Goal: Task Accomplishment & Management: Use online tool/utility

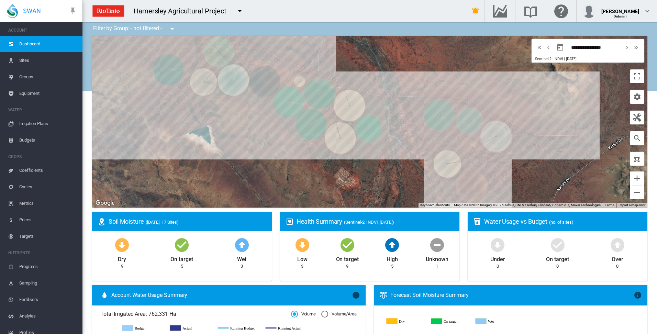
click at [38, 123] on span "Irrigation Plans" at bounding box center [48, 123] width 58 height 16
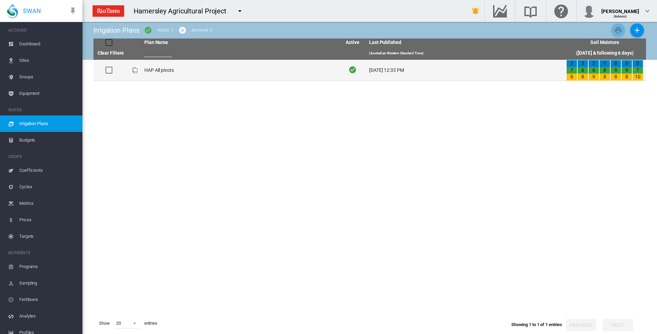
click at [152, 71] on td "HAP All pivots" at bounding box center [240, 70] width 197 height 21
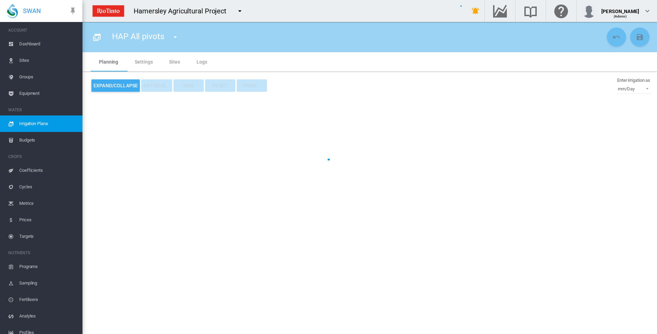
type input "**********"
type input "*"
type input "*****"
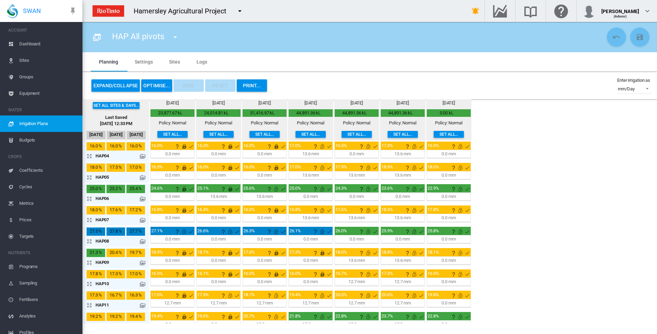
scroll to position [43, 0]
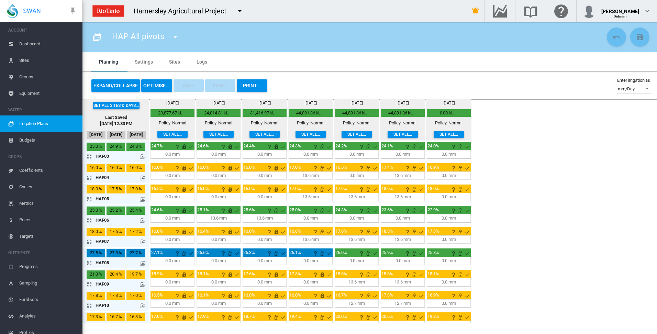
click at [153, 84] on button "OPTIMISE..." at bounding box center [156, 85] width 31 height 12
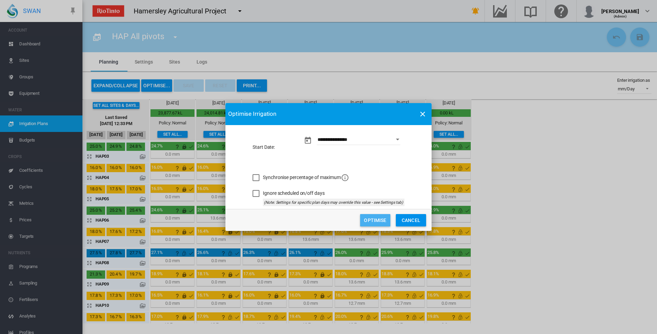
click at [376, 223] on button "Optimise" at bounding box center [375, 220] width 30 height 12
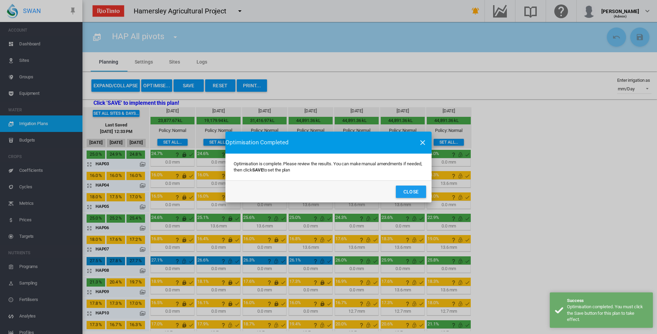
click at [411, 193] on button "Close" at bounding box center [411, 192] width 30 height 12
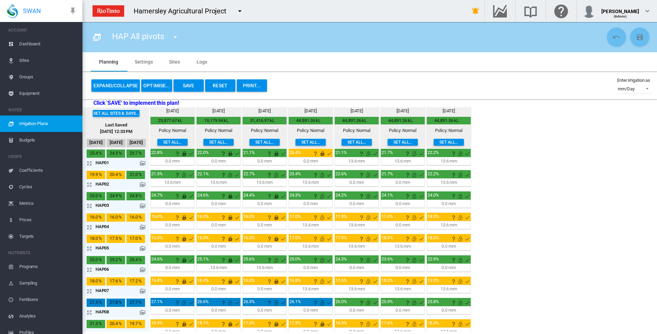
scroll to position [0, 0]
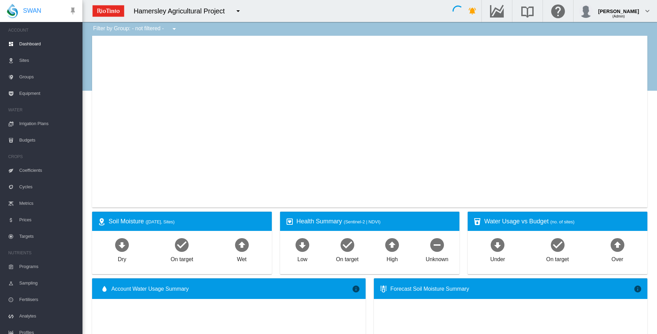
type input "**********"
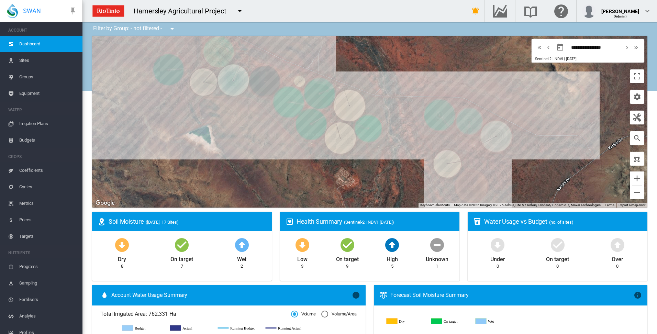
click at [40, 123] on span "Irrigation Plans" at bounding box center [48, 123] width 58 height 16
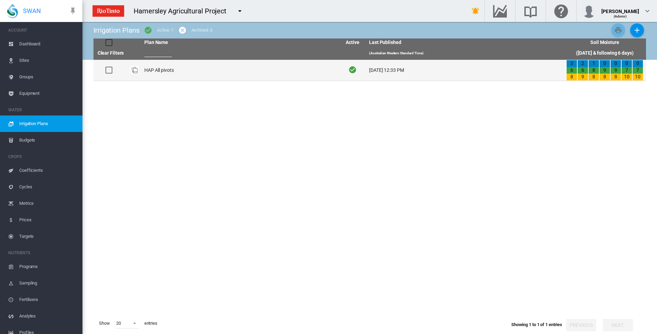
click at [157, 71] on td "HAP All pivots" at bounding box center [240, 70] width 197 height 21
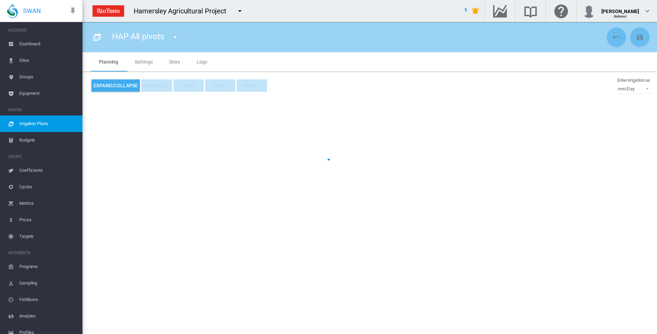
type input "**********"
type input "*"
type input "*****"
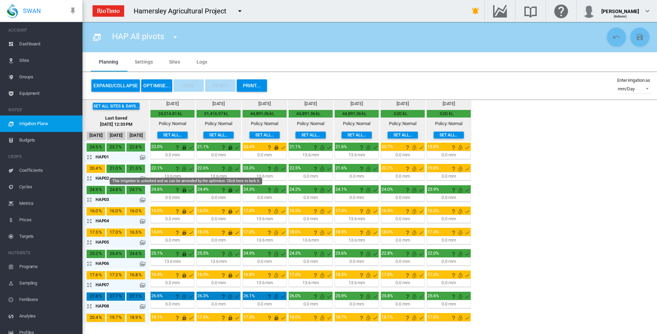
click at [183, 169] on md-icon "This irrigation is unlocked and so can be amended by the optimiser. Click here …" at bounding box center [184, 169] width 8 height 8
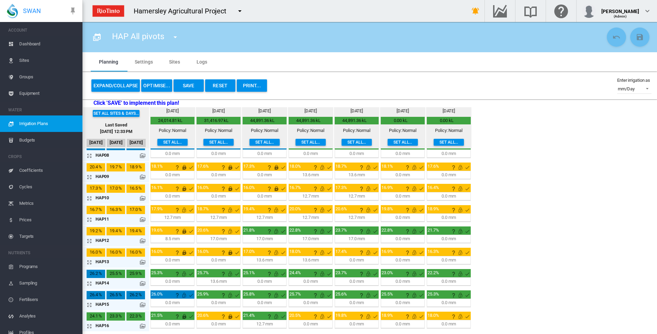
scroll to position [146, 0]
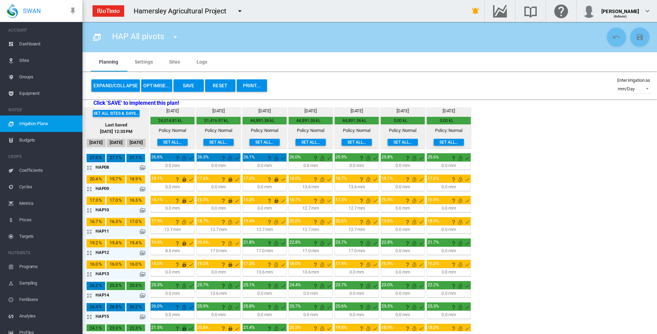
click at [90, 296] on md-icon "icon-arrow-expand" at bounding box center [91, 295] width 8 height 8
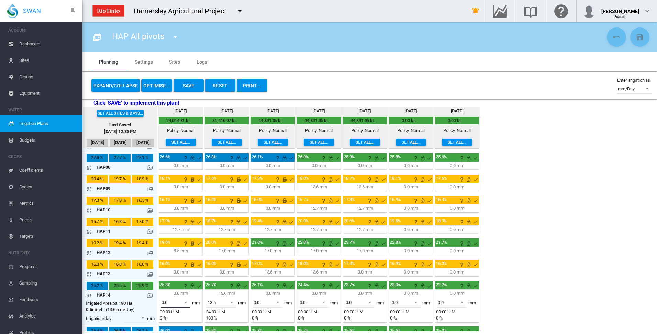
click at [185, 302] on span at bounding box center [184, 302] width 8 height 6
click at [176, 321] on md-option "13.6" at bounding box center [179, 319] width 47 height 16
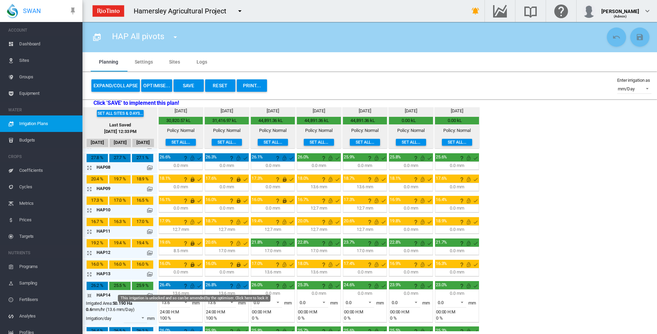
click at [192, 286] on md-icon "This irrigation is unlocked and so can be amended by the optimiser. Click here …" at bounding box center [192, 286] width 8 height 8
click at [89, 294] on md-icon "icon-arrow-collapse" at bounding box center [91, 295] width 8 height 8
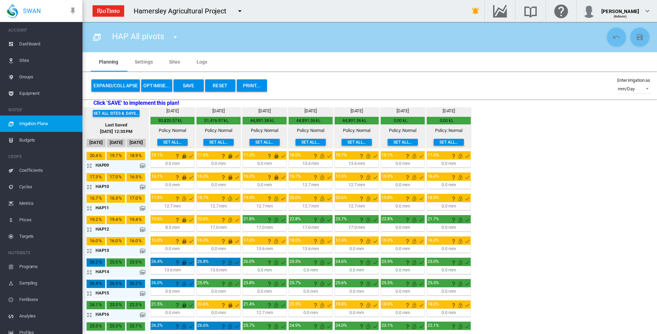
scroll to position [181, 0]
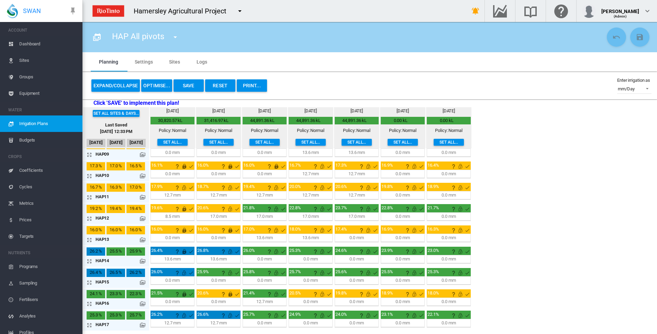
click at [89, 323] on md-icon "icon-arrow-expand" at bounding box center [91, 325] width 8 height 8
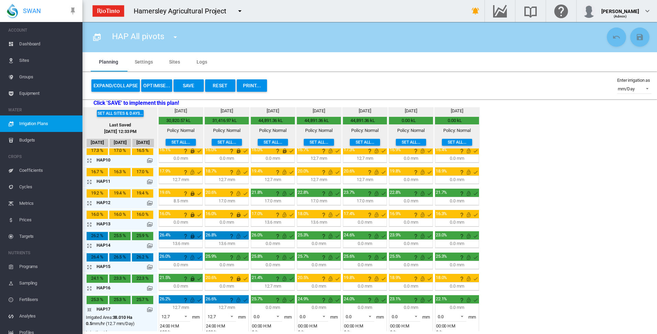
scroll to position [205, 0]
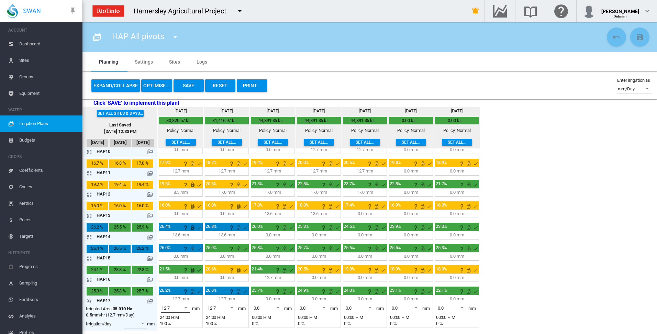
click at [185, 308] on span at bounding box center [184, 307] width 8 height 6
click at [181, 293] on md-option "0.0" at bounding box center [179, 291] width 47 height 16
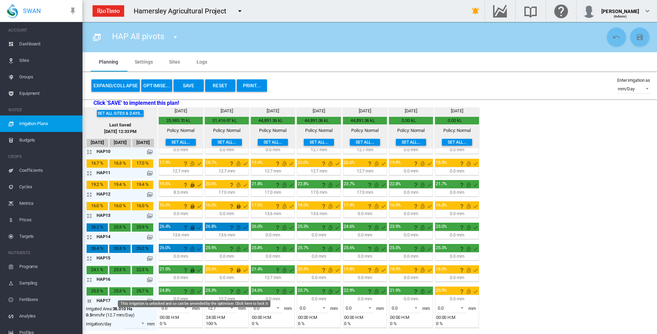
click at [192, 291] on md-icon "This irrigation is unlocked and so can be amended by the optimiser. Click here …" at bounding box center [192, 291] width 8 height 8
click at [89, 301] on md-icon "icon-arrow-collapse" at bounding box center [91, 301] width 8 height 8
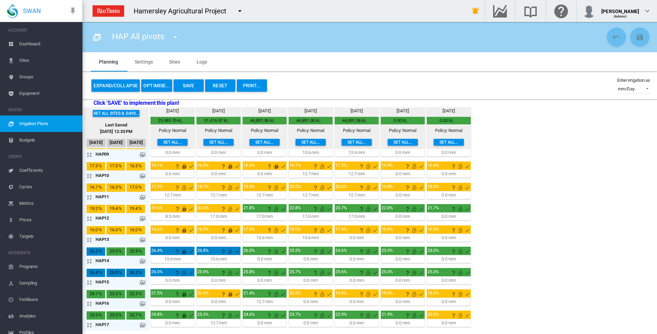
scroll to position [181, 0]
click at [183, 273] on md-icon "This irrigation is unlocked and so can be amended by the optimiser. Click here …" at bounding box center [184, 273] width 8 height 8
click at [184, 189] on md-icon "This irrigation is unlocked and so can be amended by the optimiser. Click here …" at bounding box center [184, 187] width 8 height 8
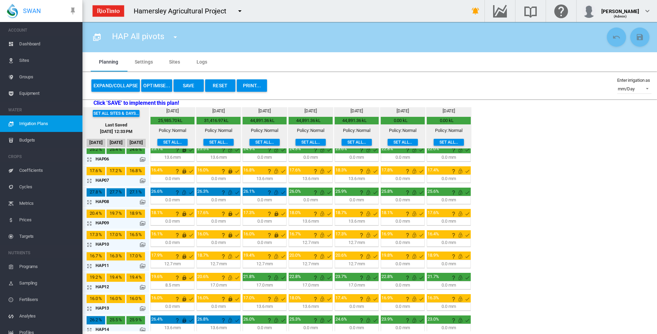
scroll to position [78, 0]
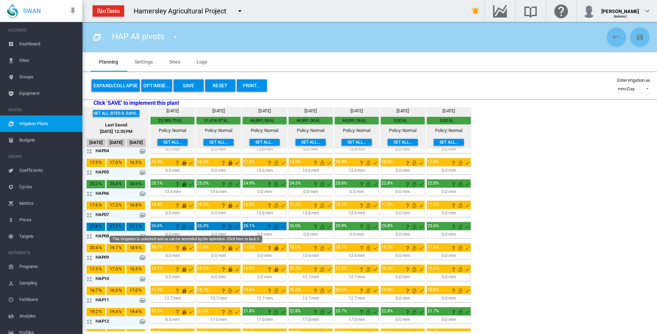
click at [186, 227] on md-icon "This irrigation is unlocked and so can be amended by the optimiser. Click here …" at bounding box center [184, 227] width 8 height 8
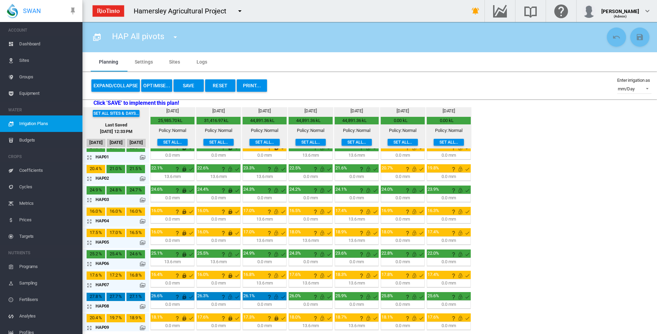
scroll to position [0, 0]
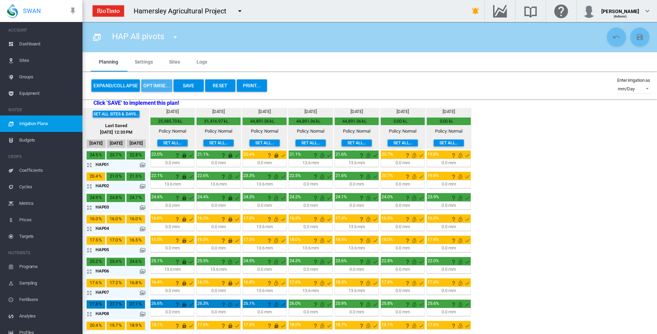
click at [158, 86] on button "OPTIMISE..." at bounding box center [156, 85] width 31 height 12
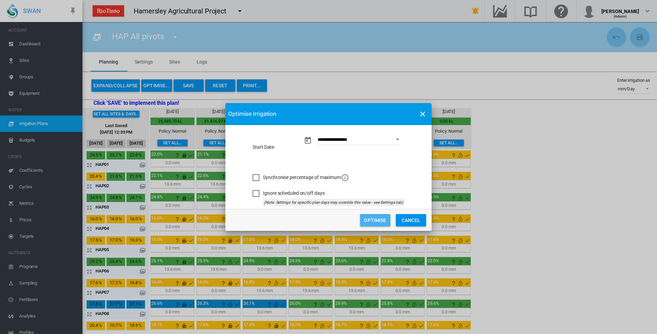
click at [378, 220] on button "Optimise" at bounding box center [375, 220] width 30 height 12
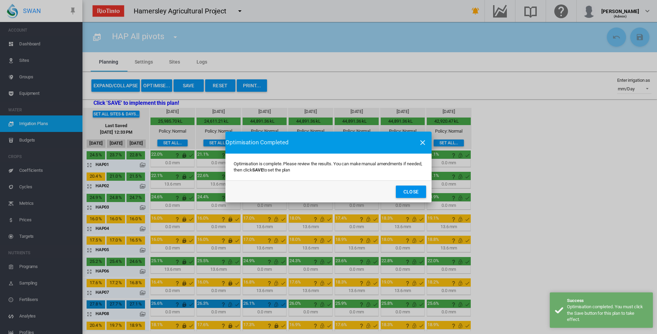
click at [403, 192] on button "Close" at bounding box center [411, 192] width 30 height 12
